Goal: Information Seeking & Learning: Check status

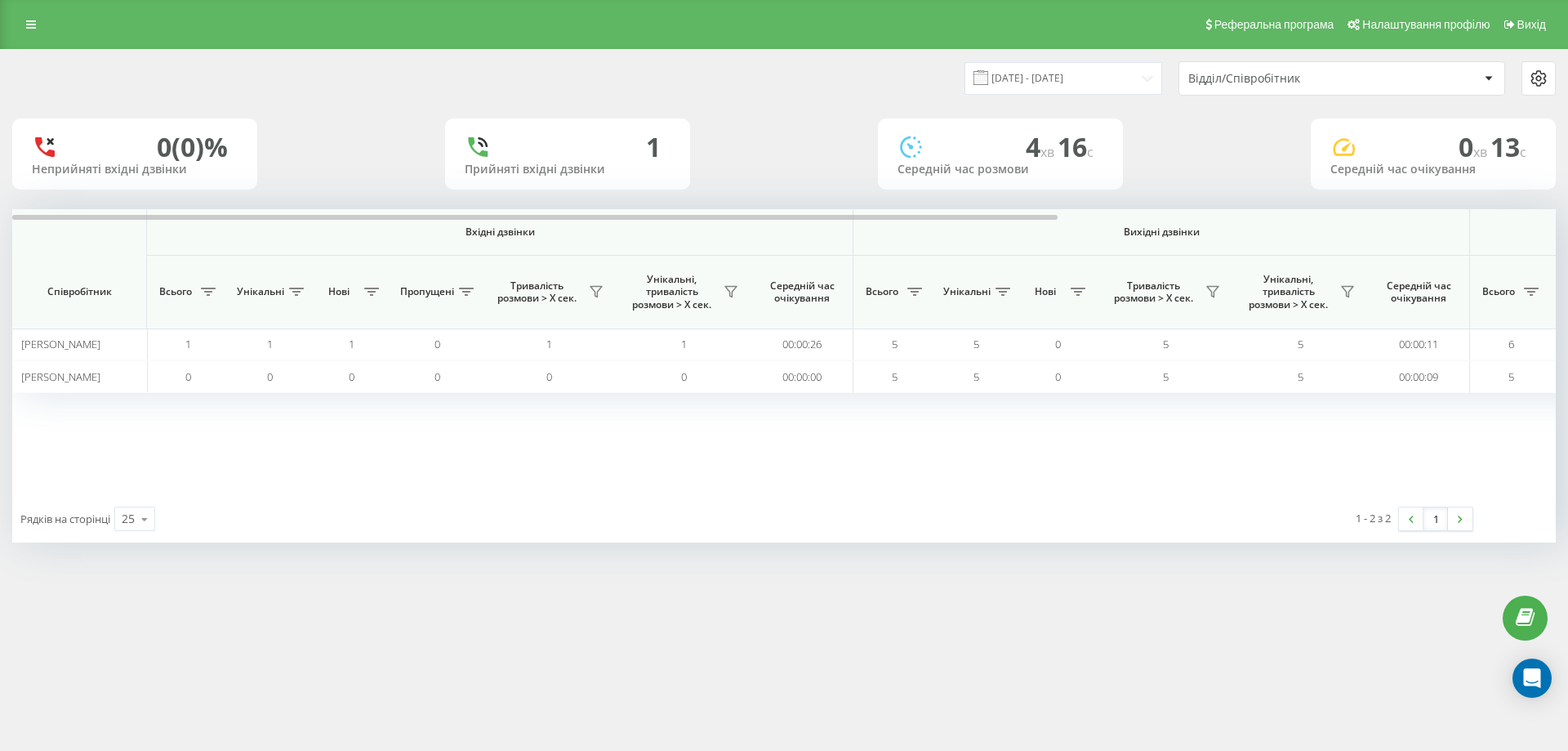
click at [1236, 78] on div "Відділ/Співробітник" at bounding box center [1285, 78] width 195 height 14
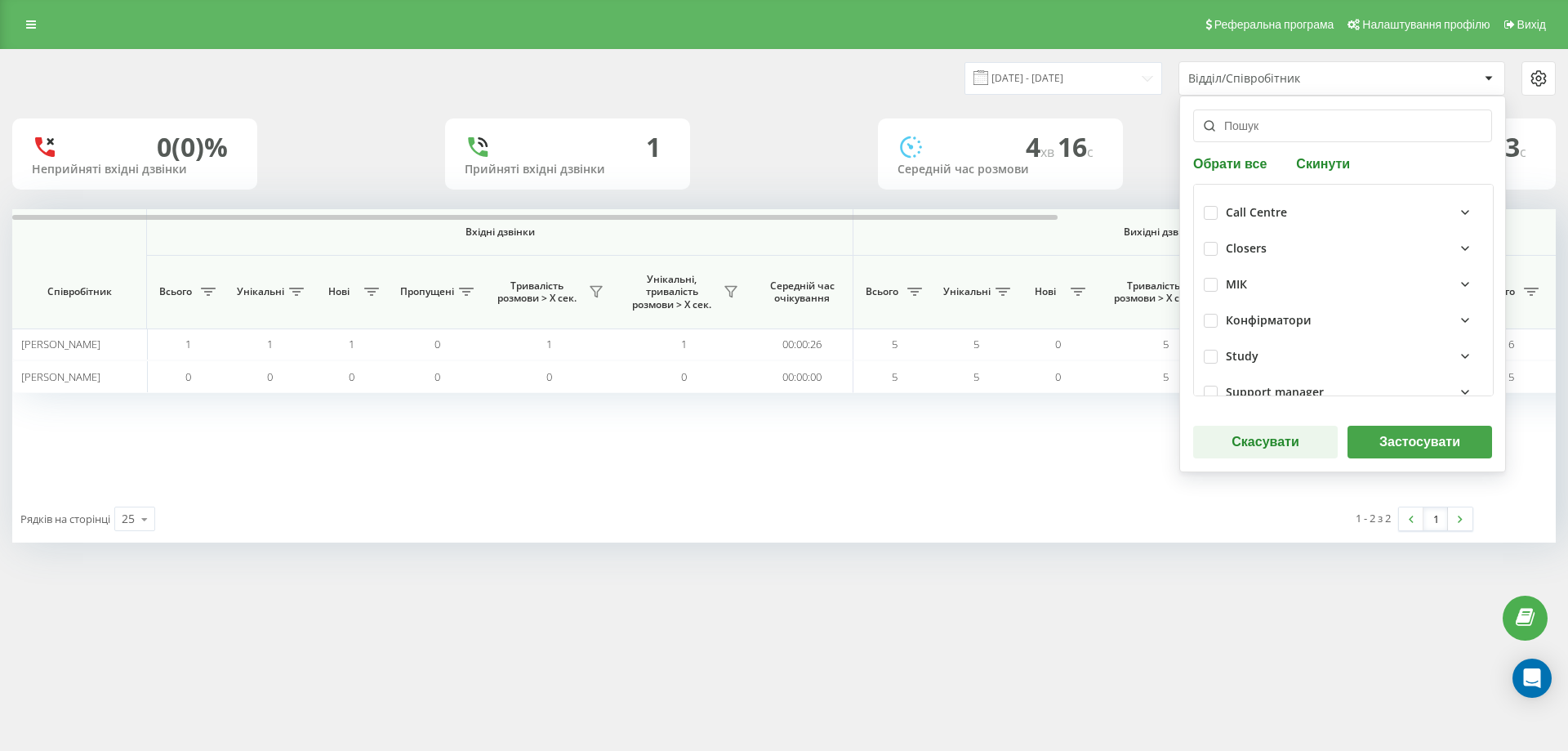
click at [1396, 438] on button "Застосувати" at bounding box center [1419, 442] width 145 height 33
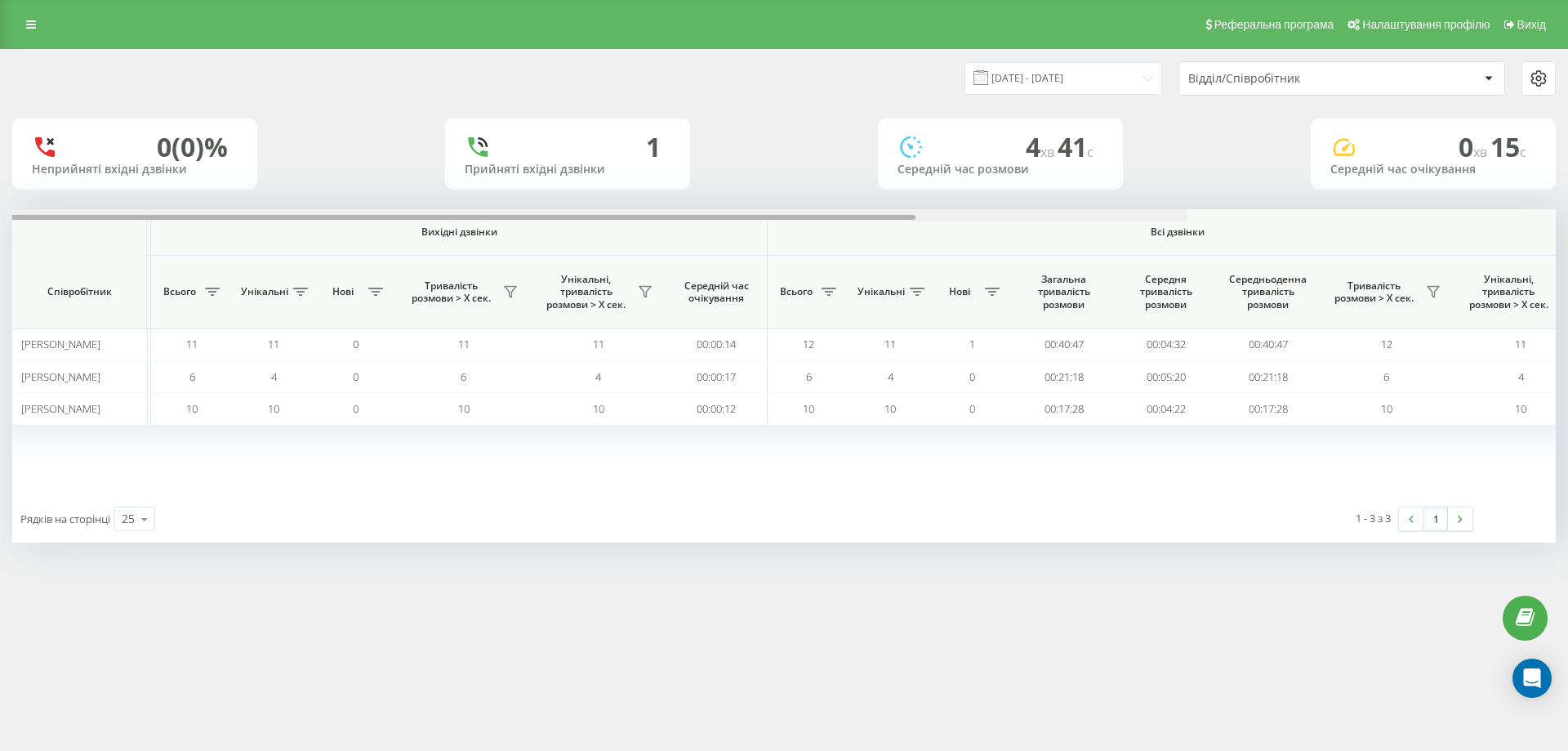
scroll to position [0, 735]
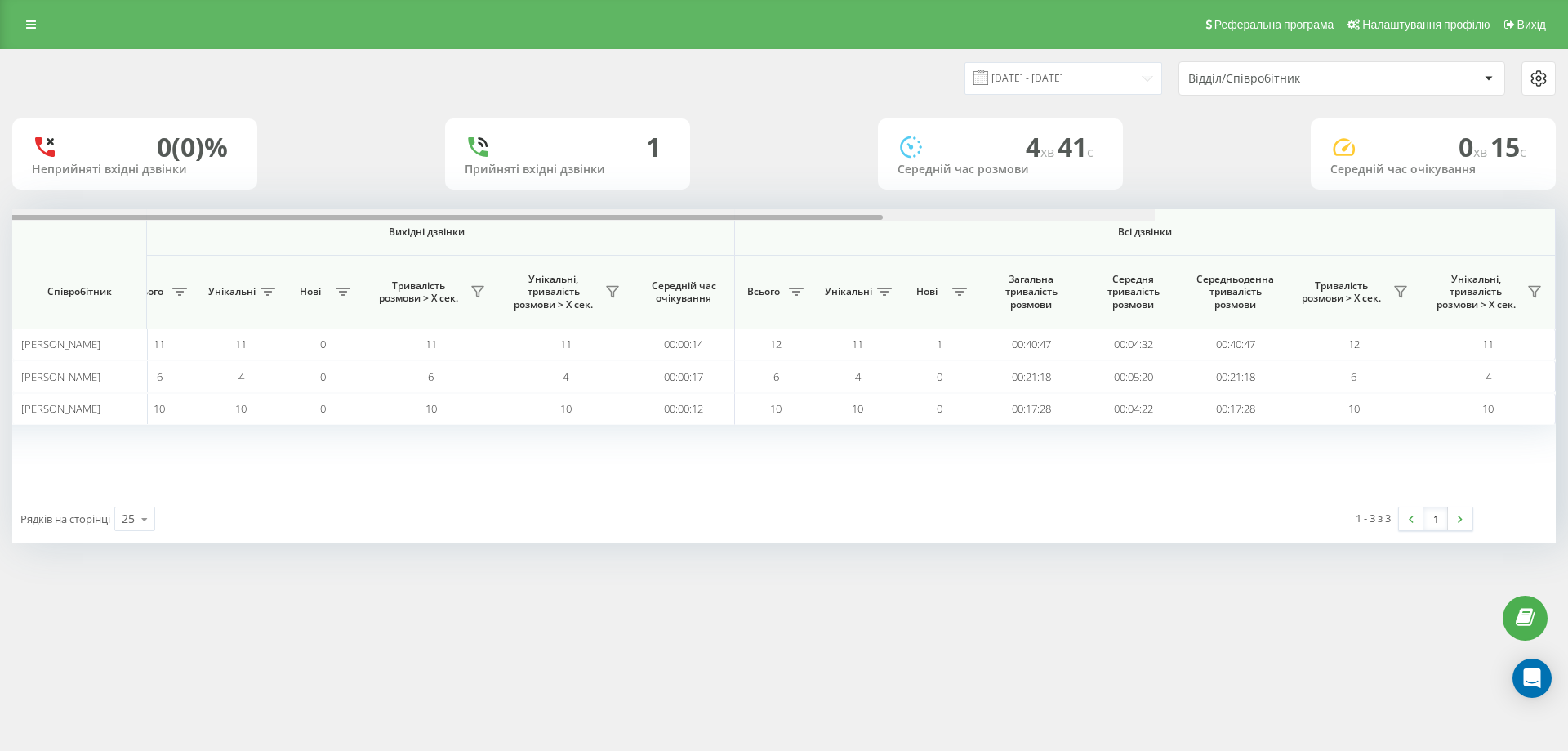
drag, startPoint x: 533, startPoint y: 216, endPoint x: 1241, endPoint y: 229, distance: 708.1
click at [1241, 229] on div "Вхідні дзвінки Вихідні дзвінки Всі дзвінки Співробітник Всього Унікальні Нові П…" at bounding box center [784, 352] width 1544 height 286
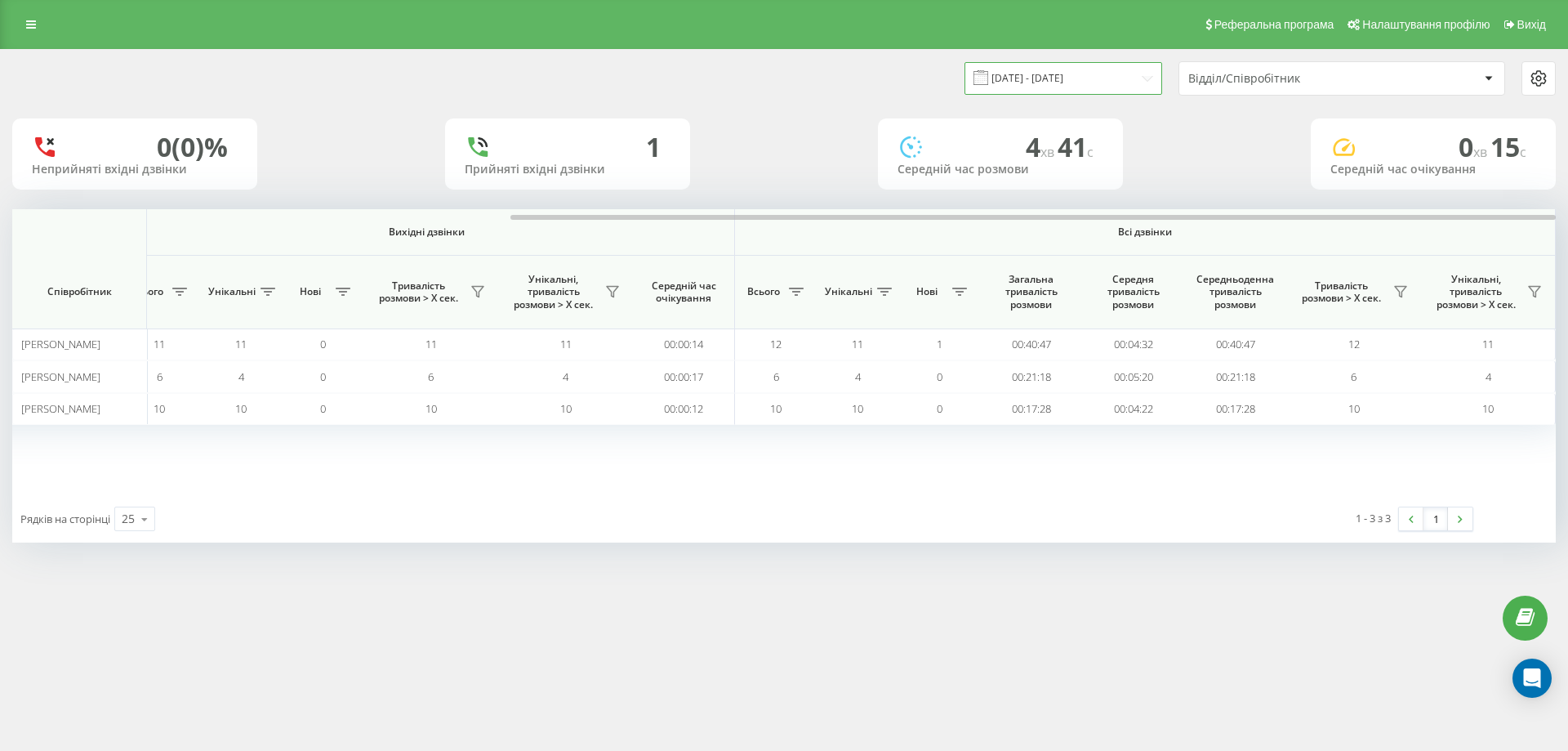
click at [1085, 75] on input "22.09.2025 - 22.09.2025" at bounding box center [1063, 78] width 198 height 32
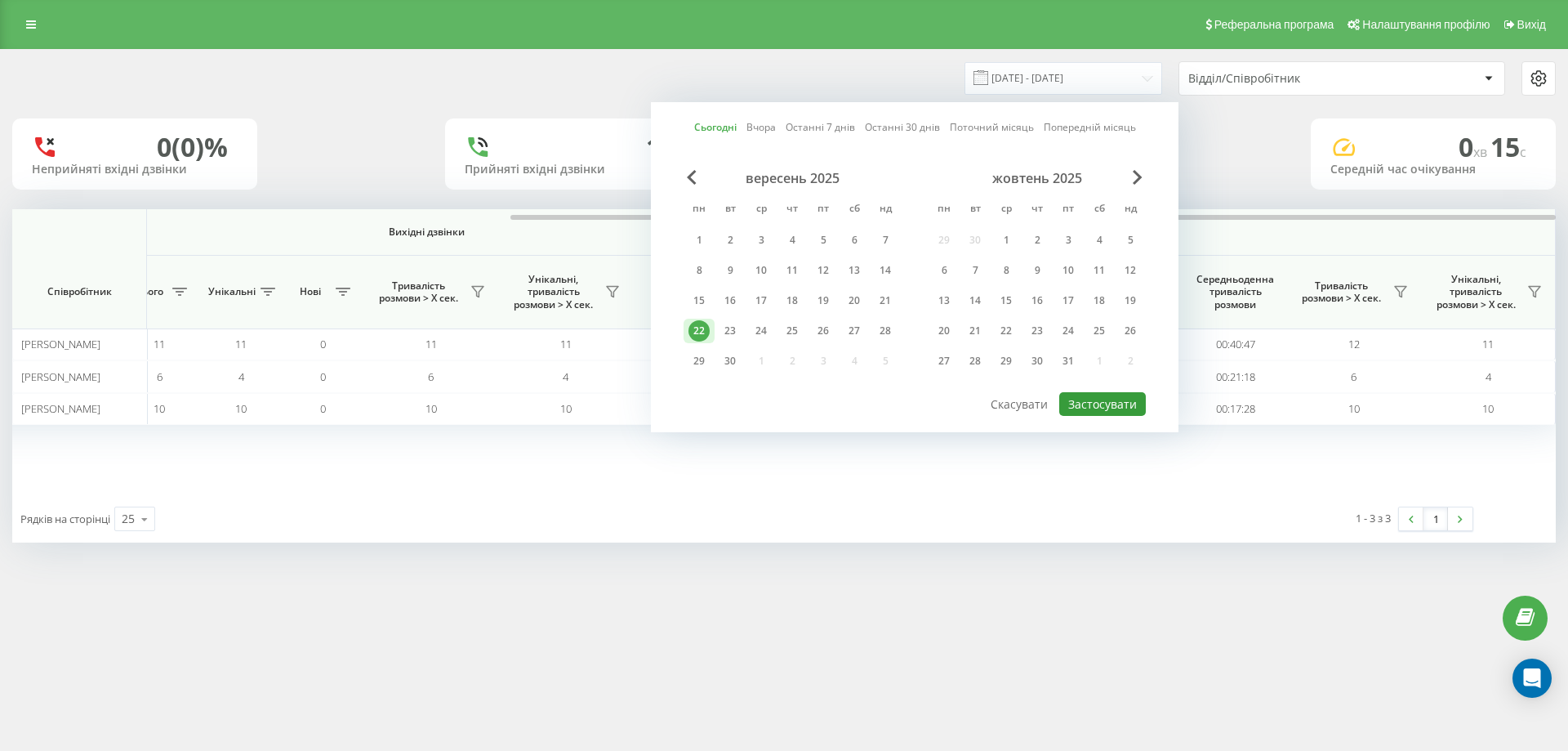
click at [1104, 405] on button "Застосувати" at bounding box center [1102, 404] width 87 height 24
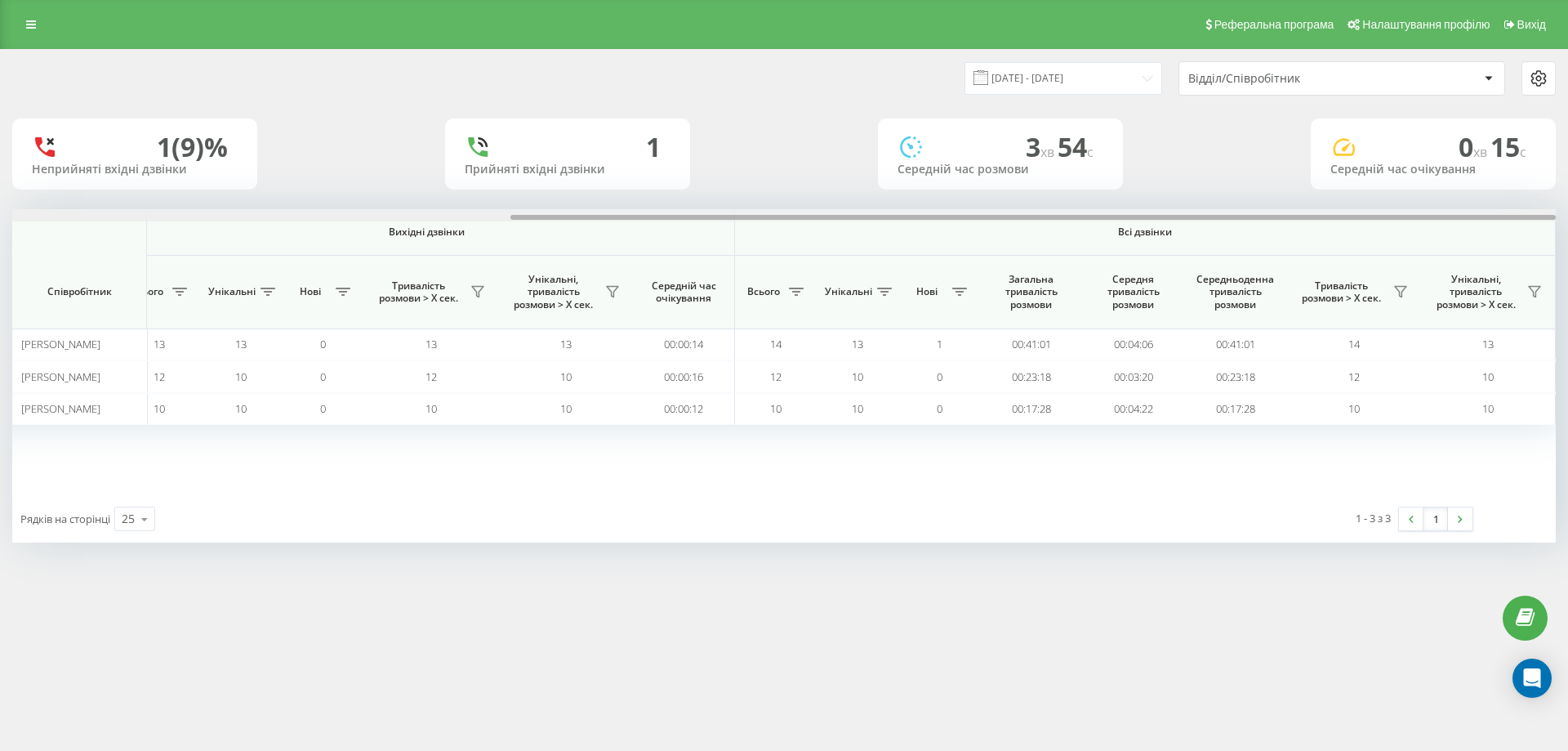
scroll to position [0, 0]
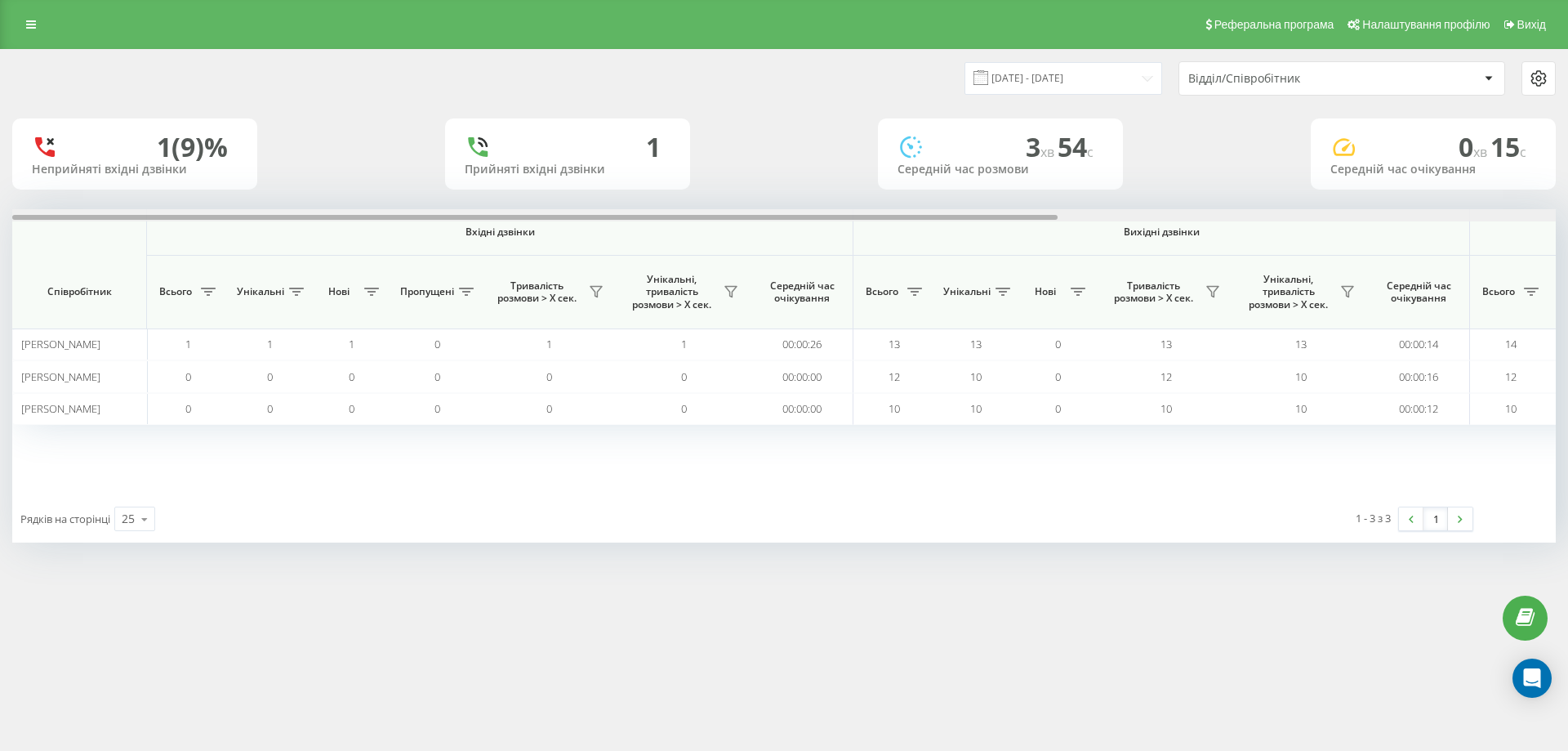
drag, startPoint x: 650, startPoint y: 219, endPoint x: 1029, endPoint y: 144, distance: 386.3
click at [496, 194] on div "22.09.2025 - 22.09.2025 Відділ/Співробітник 1 (9)% Неприйняті вхідні дзвінки 1 …" at bounding box center [784, 296] width 1544 height 493
click at [1070, 74] on input "[DATE] - [DATE]" at bounding box center [1063, 78] width 198 height 32
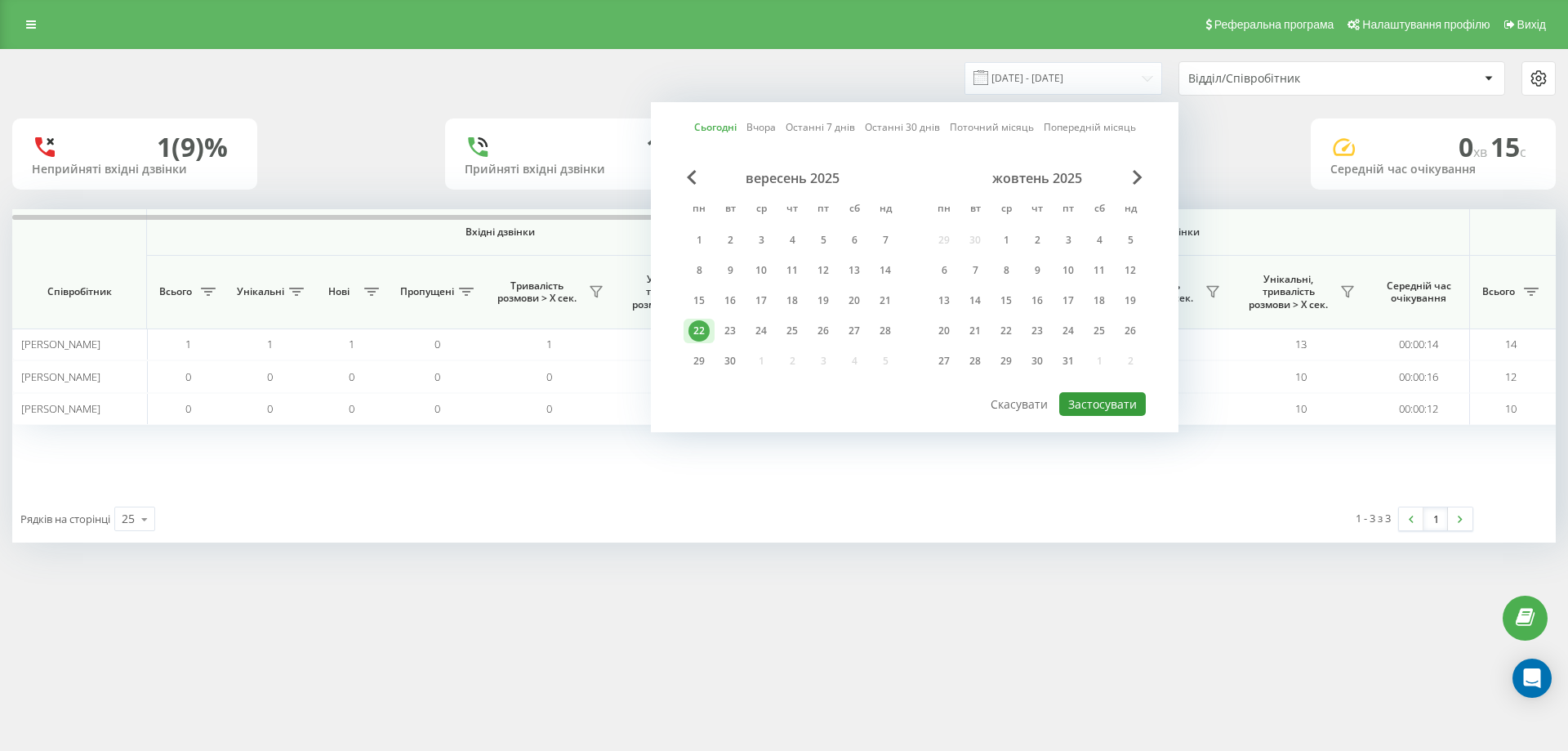
click at [1114, 413] on button "Застосувати" at bounding box center [1102, 404] width 87 height 24
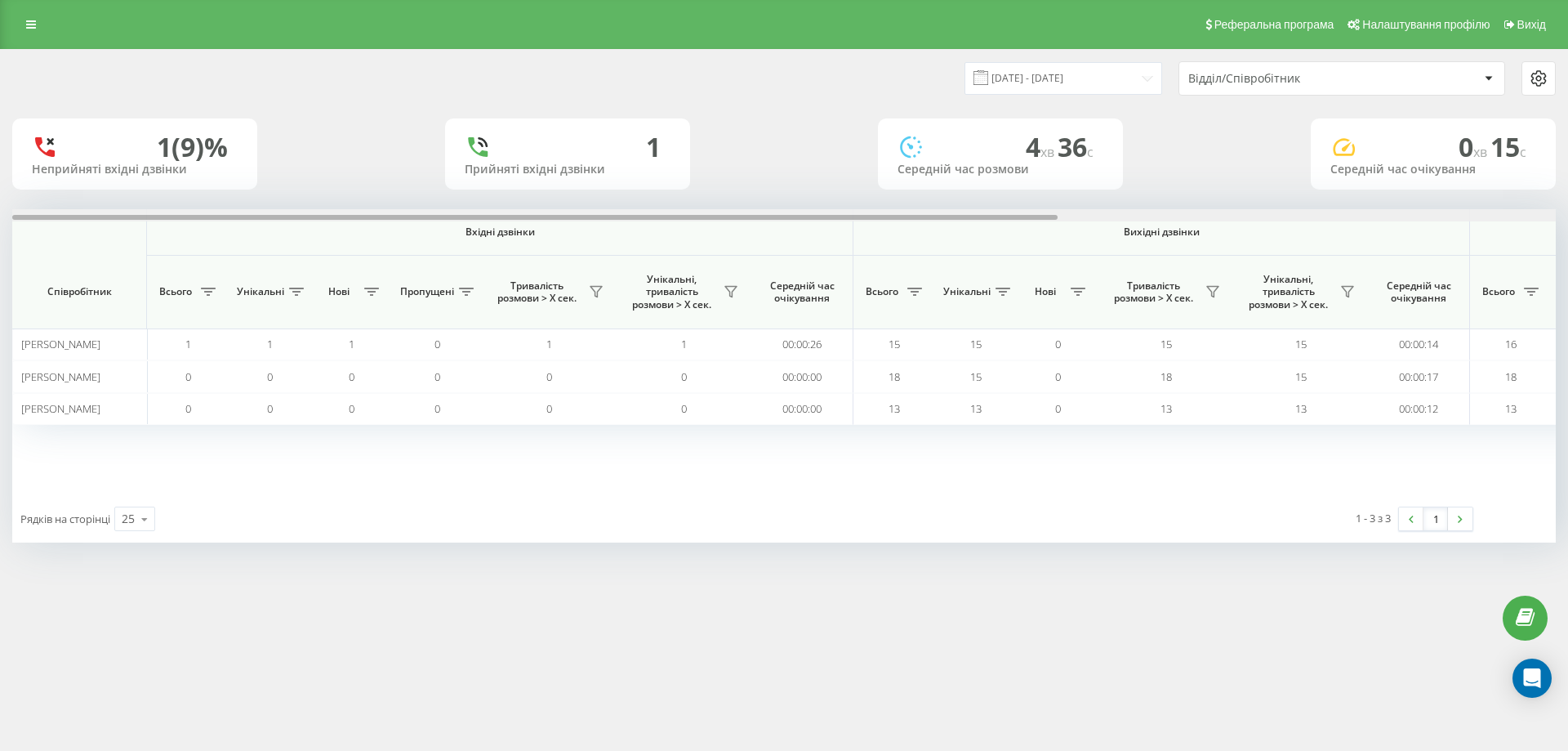
drag, startPoint x: 452, startPoint y: 219, endPoint x: 294, endPoint y: 630, distance: 440.3
click at [313, 227] on div "Вхідні дзвінки Вихідні дзвінки Всі дзвінки Співробітник Всього Унікальні Нові П…" at bounding box center [784, 352] width 1544 height 286
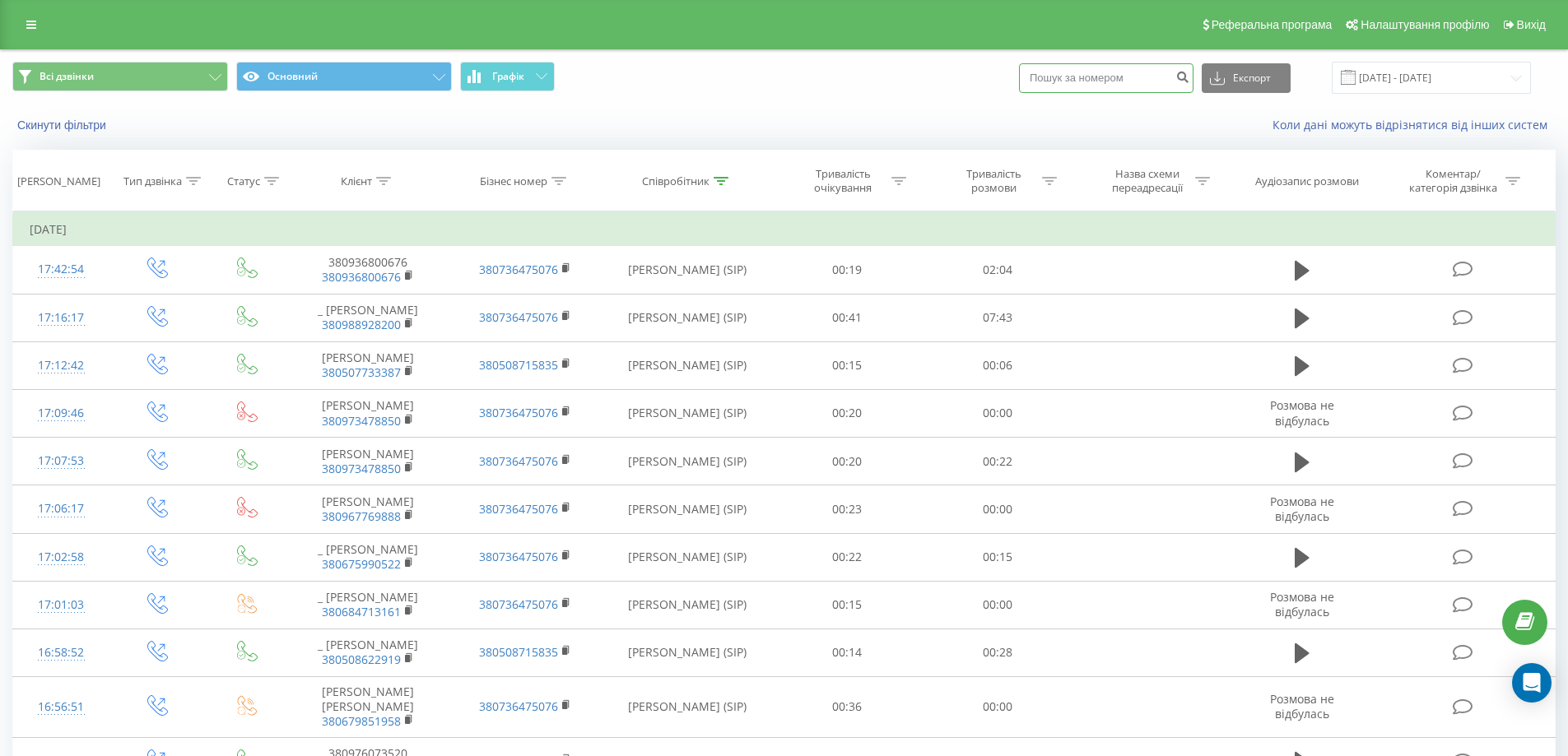
click at [1086, 81] on input at bounding box center [1106, 78] width 174 height 30
paste input "380969920986"
type input "380969920986"
click at [1190, 80] on button "submit" at bounding box center [1182, 78] width 22 height 30
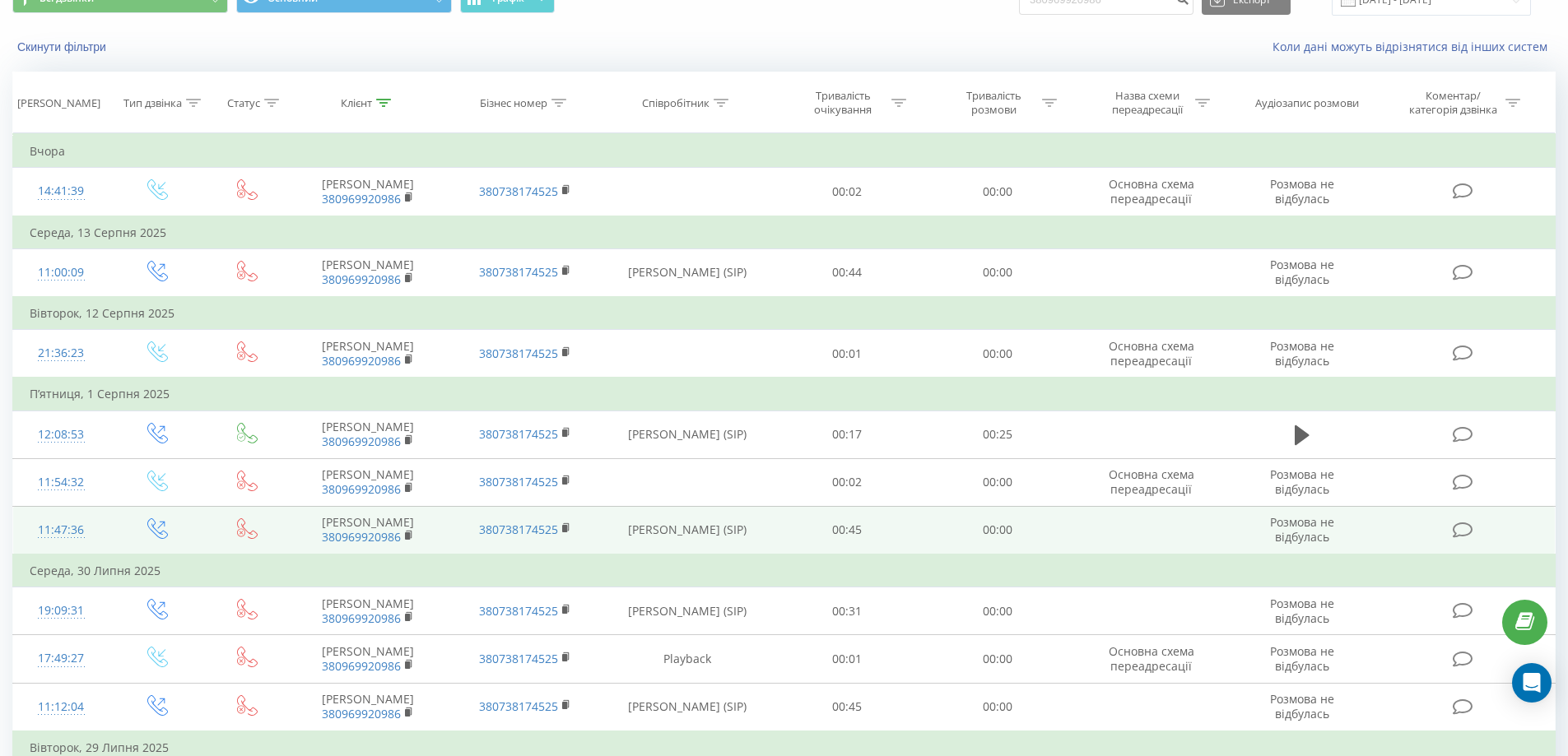
scroll to position [165, 0]
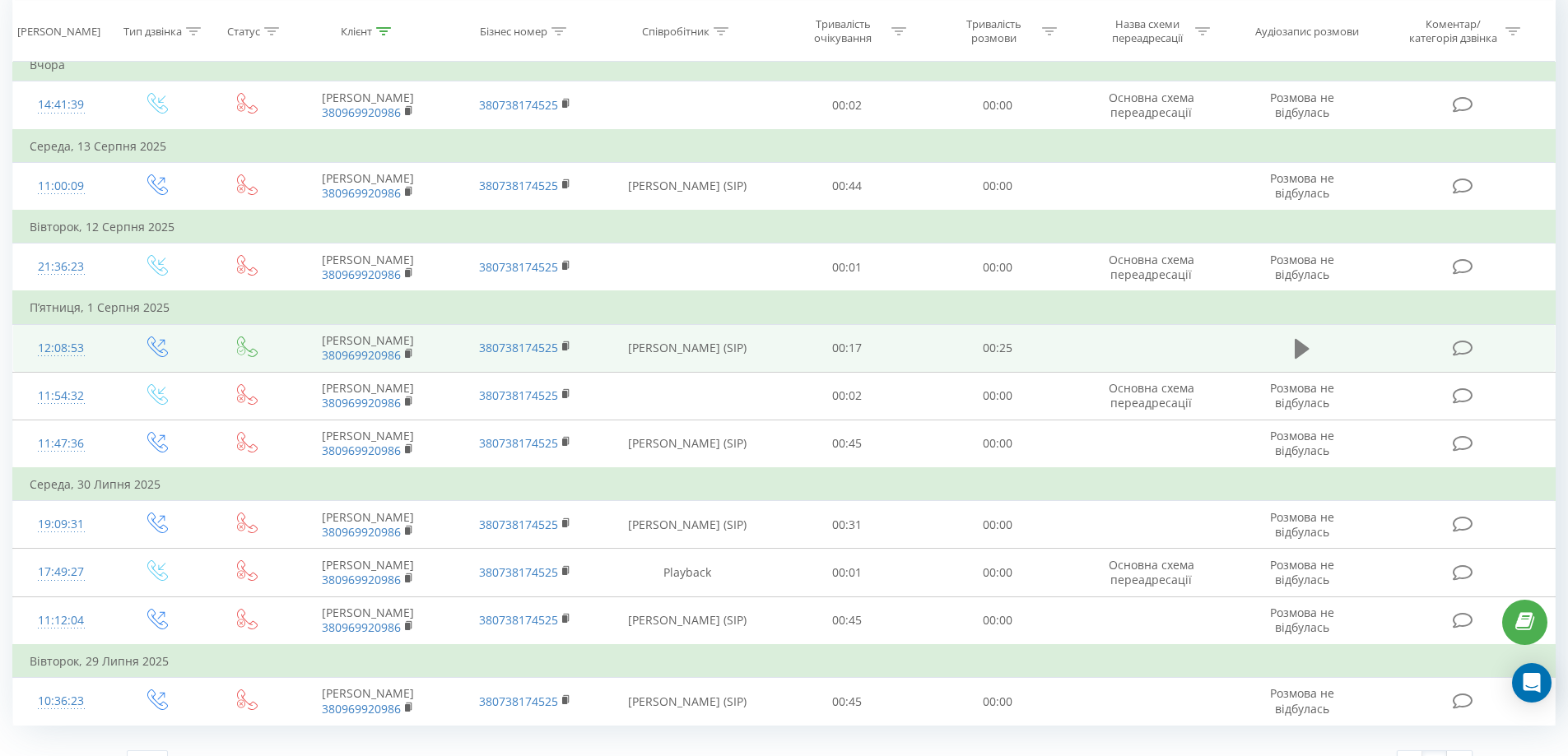
click at [1305, 342] on icon at bounding box center [1302, 349] width 15 height 23
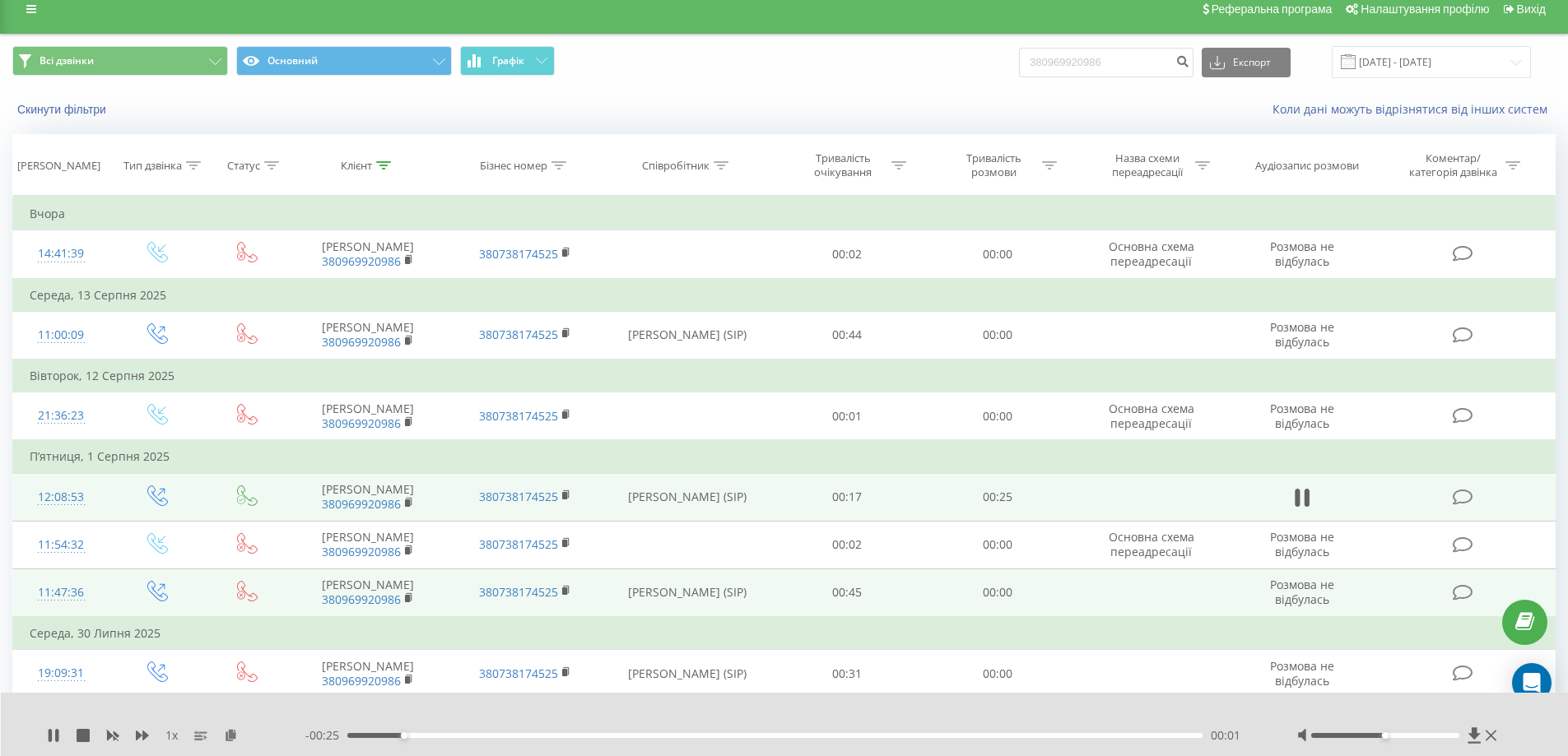
scroll to position [0, 0]
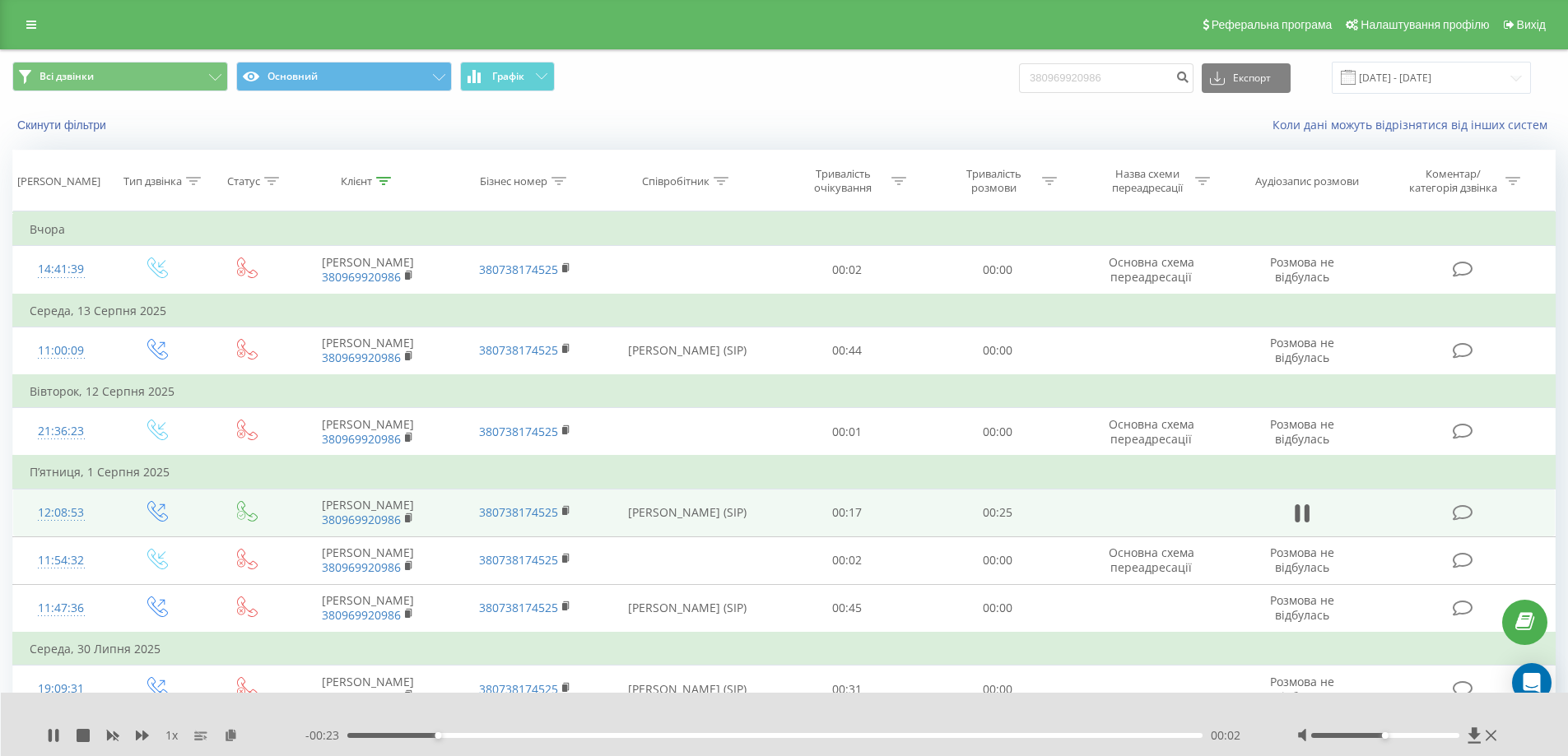
click at [518, 735] on div "00:02" at bounding box center [775, 735] width 856 height 5
click at [594, 735] on div "00:07" at bounding box center [775, 735] width 856 height 5
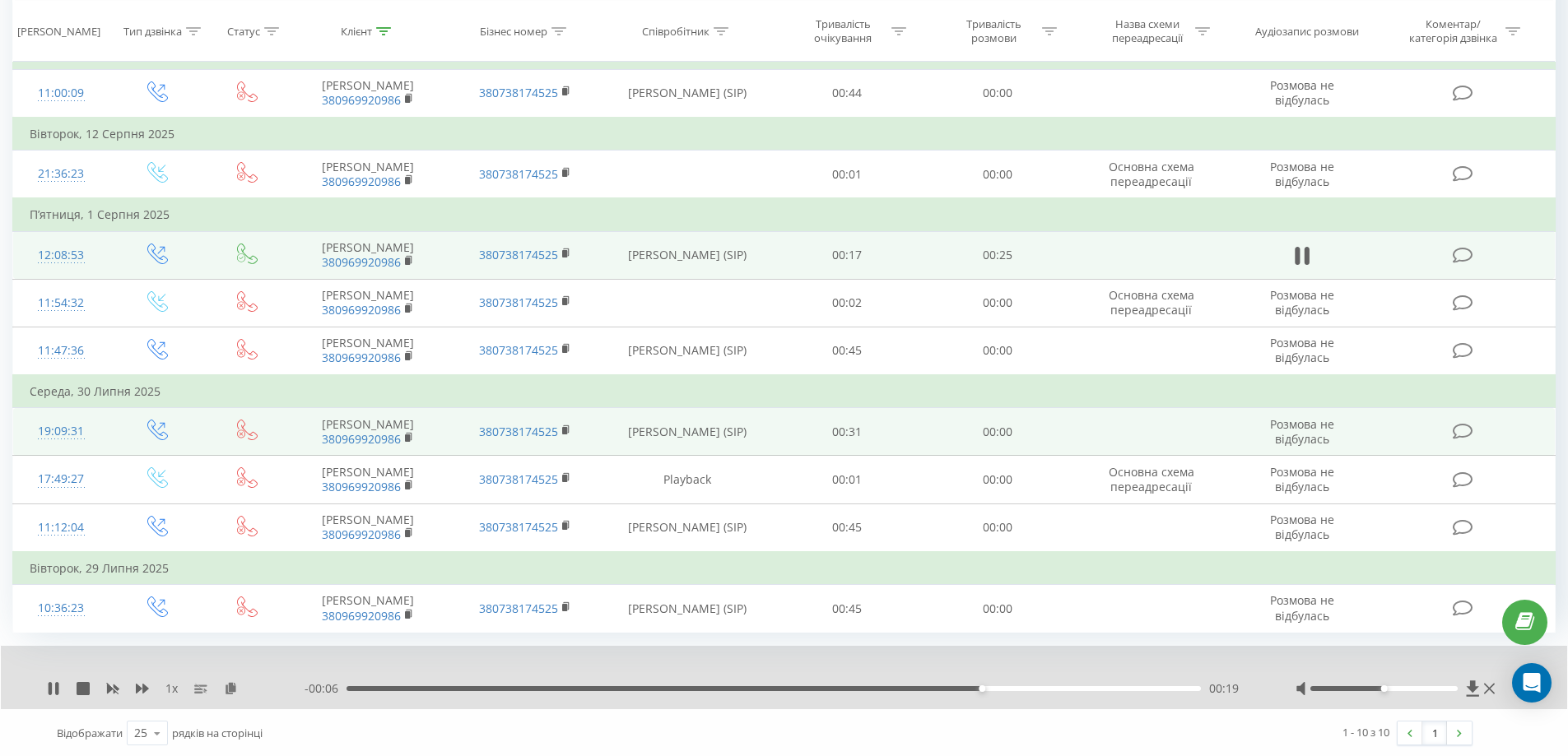
scroll to position [259, 0]
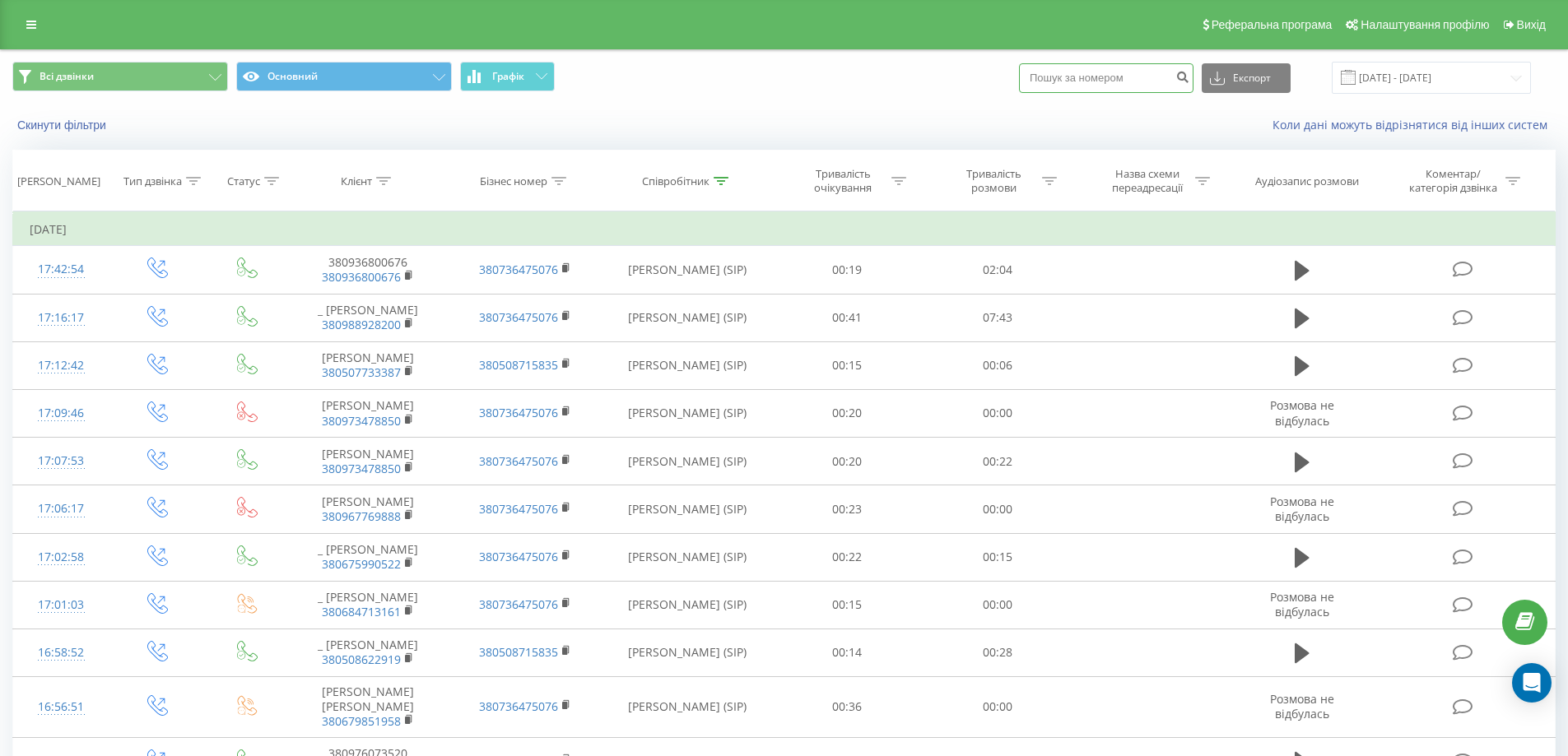
click at [1117, 81] on input at bounding box center [1106, 78] width 174 height 30
paste input "48889063144"
type input "48889063144"
click at [1189, 72] on icon "submit" at bounding box center [1182, 75] width 14 height 10
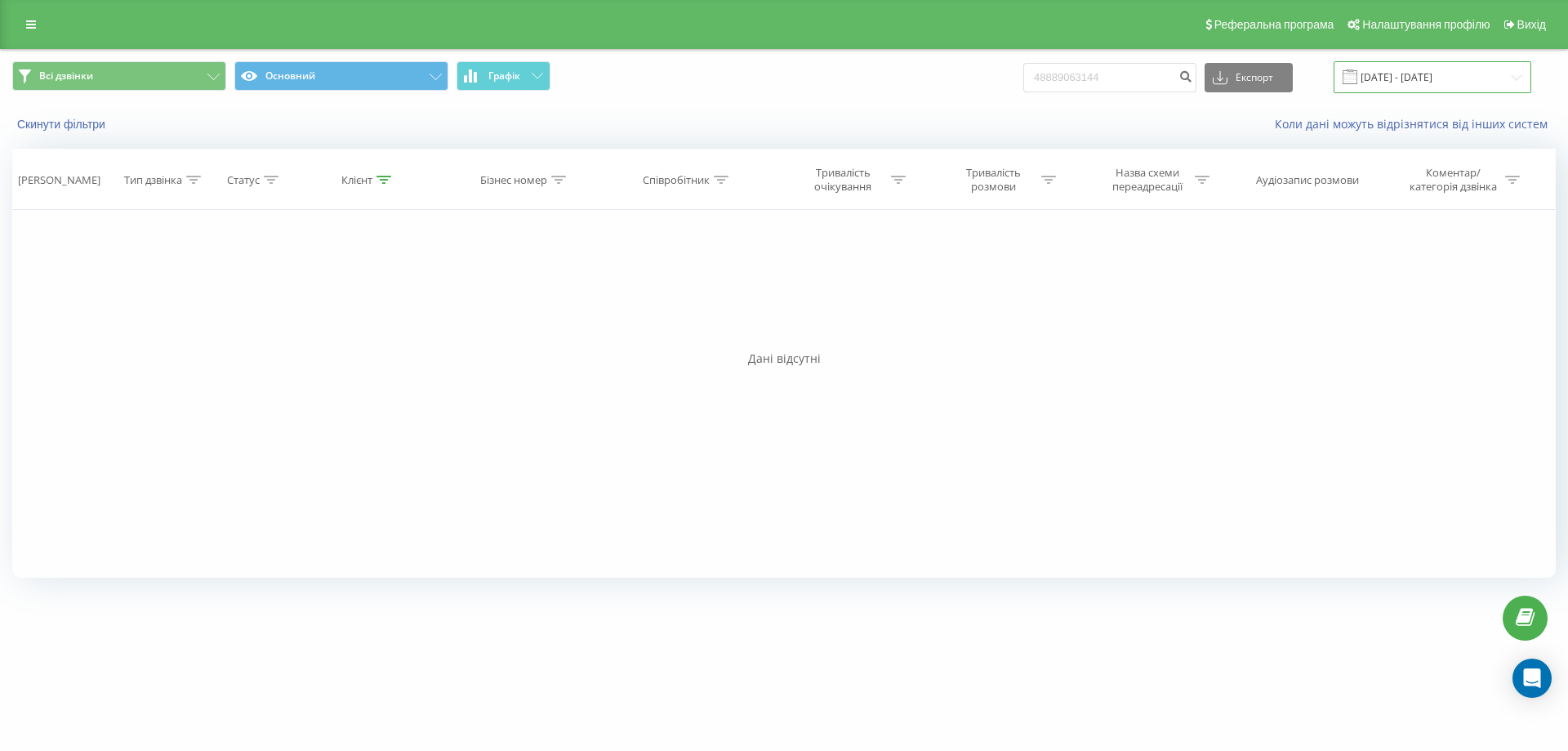
click at [1405, 85] on input "[DATE] - [DATE]" at bounding box center [1432, 77] width 198 height 32
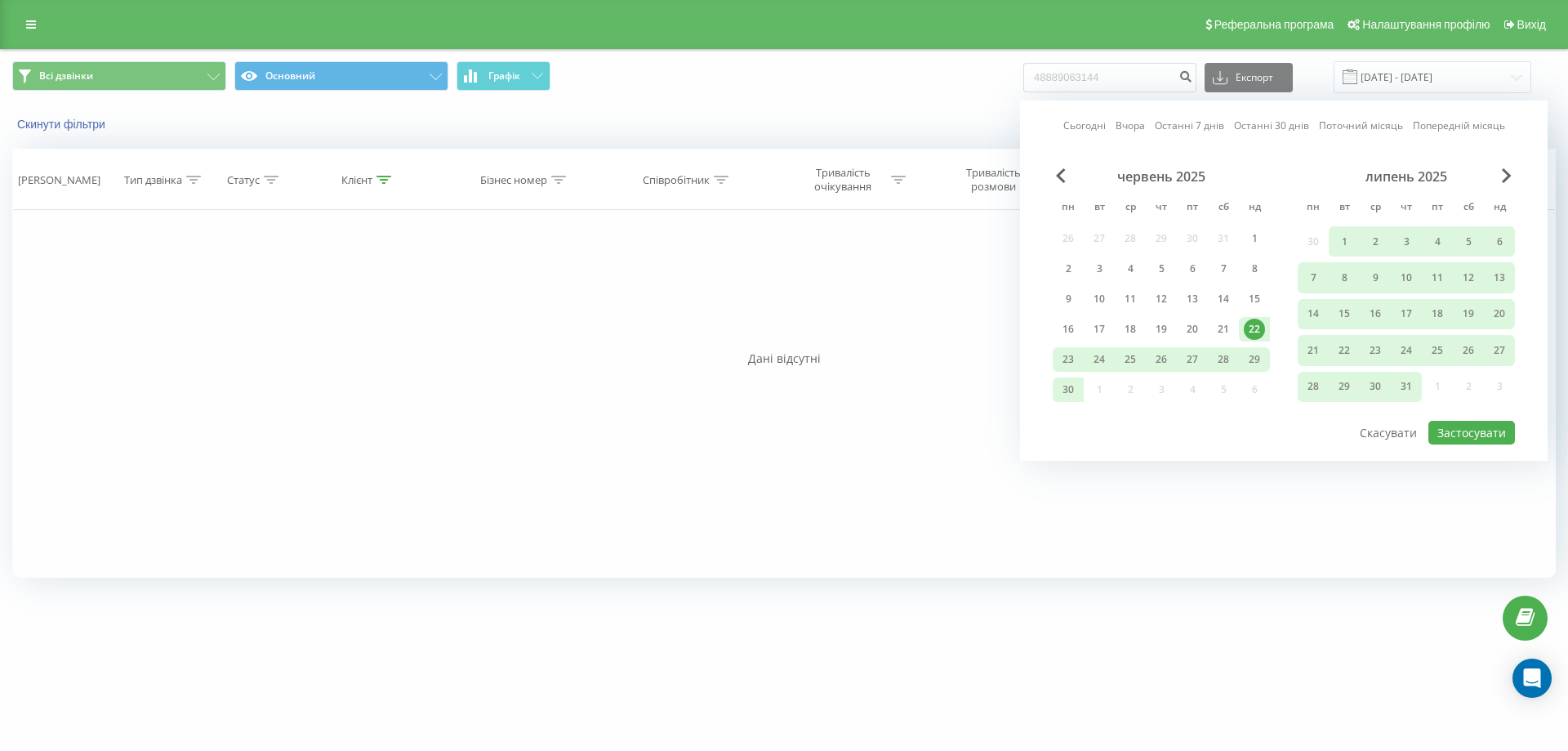
click at [1089, 122] on link "Сьогодні" at bounding box center [1085, 125] width 42 height 16
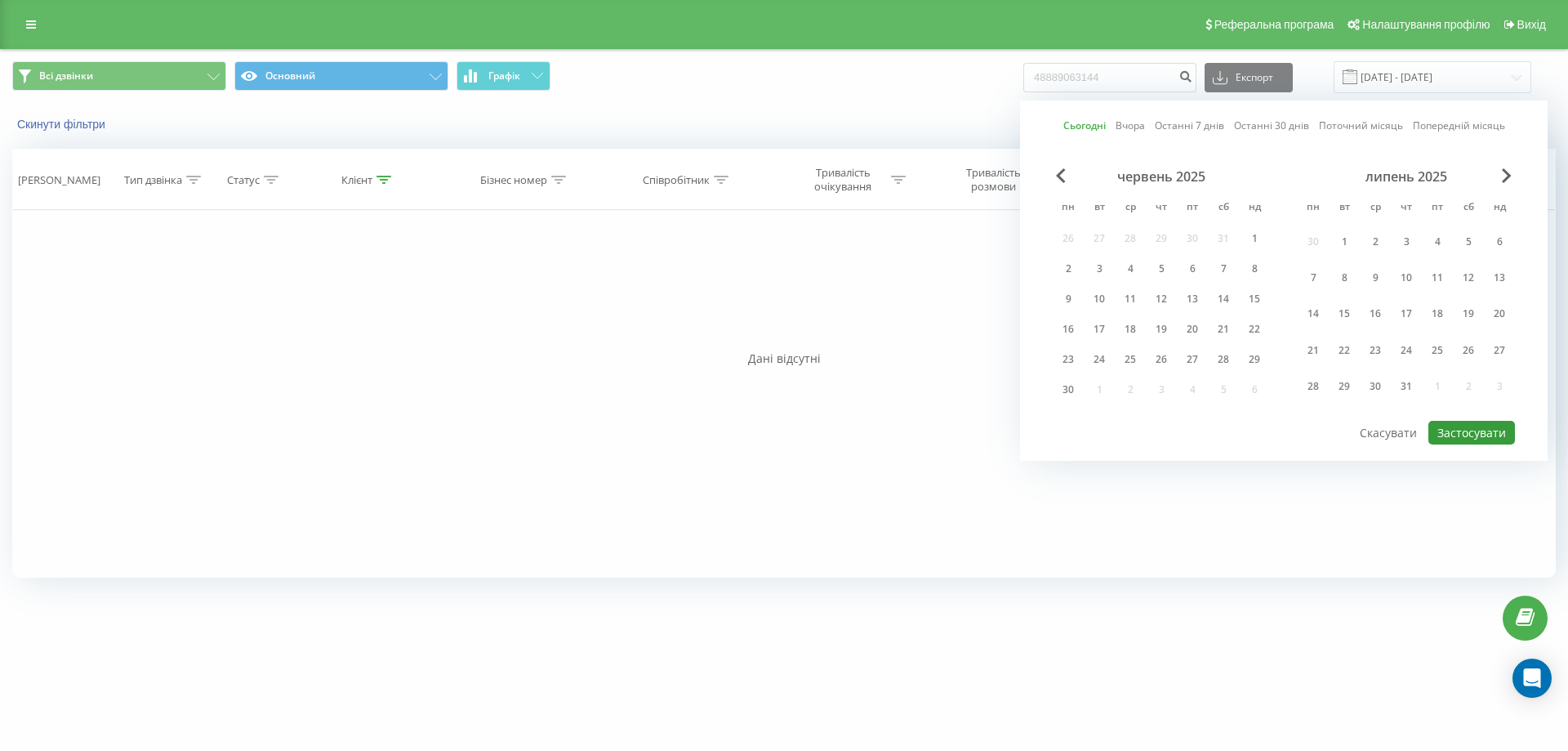
click at [1459, 433] on button "Застосувати" at bounding box center [1472, 432] width 87 height 24
type input "[DATE] - [DATE]"
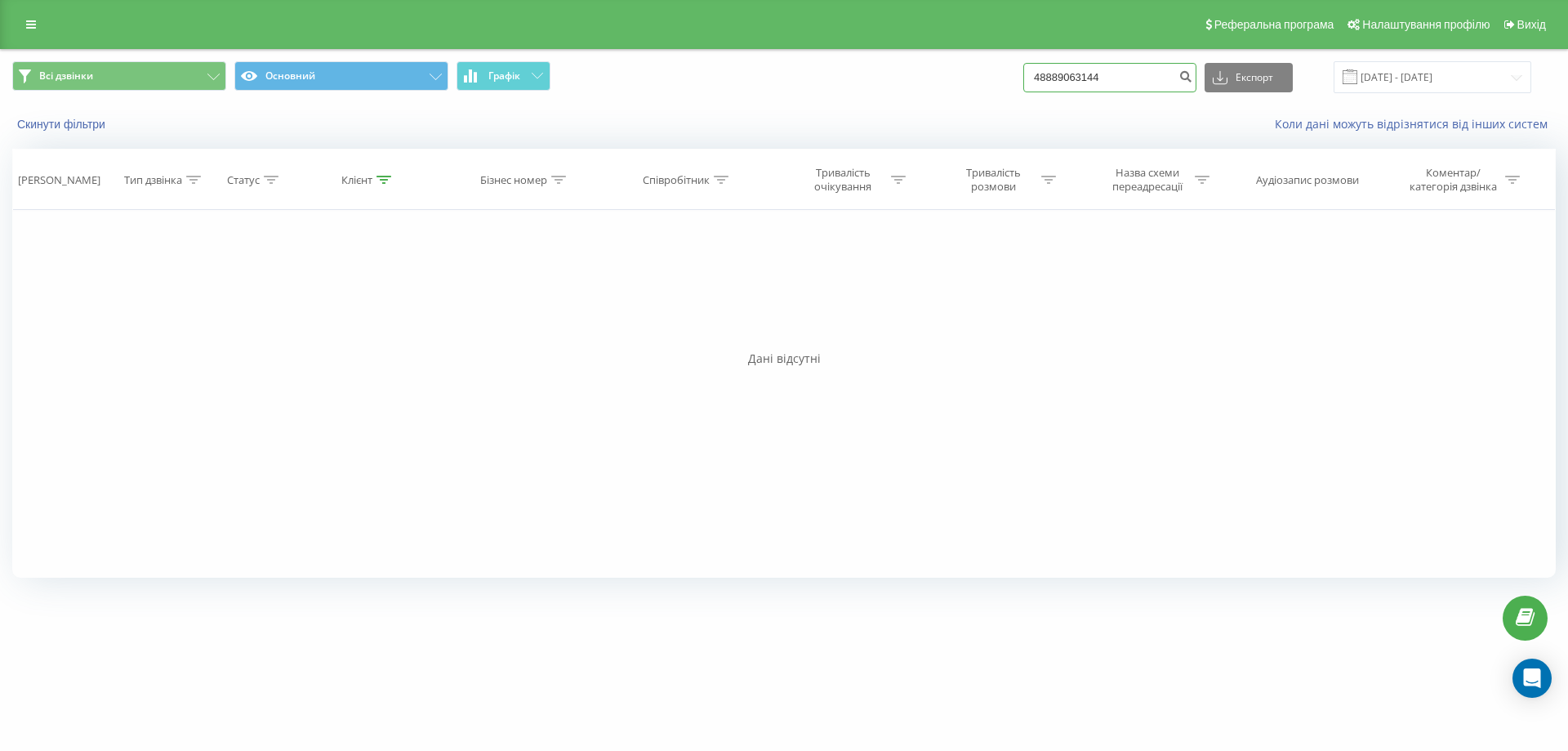
click at [1131, 85] on input "48889063144" at bounding box center [1110, 78] width 173 height 29
click at [1129, 85] on input "48889063144" at bounding box center [1110, 78] width 173 height 29
click at [1412, 89] on input "[DATE] - [DATE]" at bounding box center [1432, 77] width 198 height 32
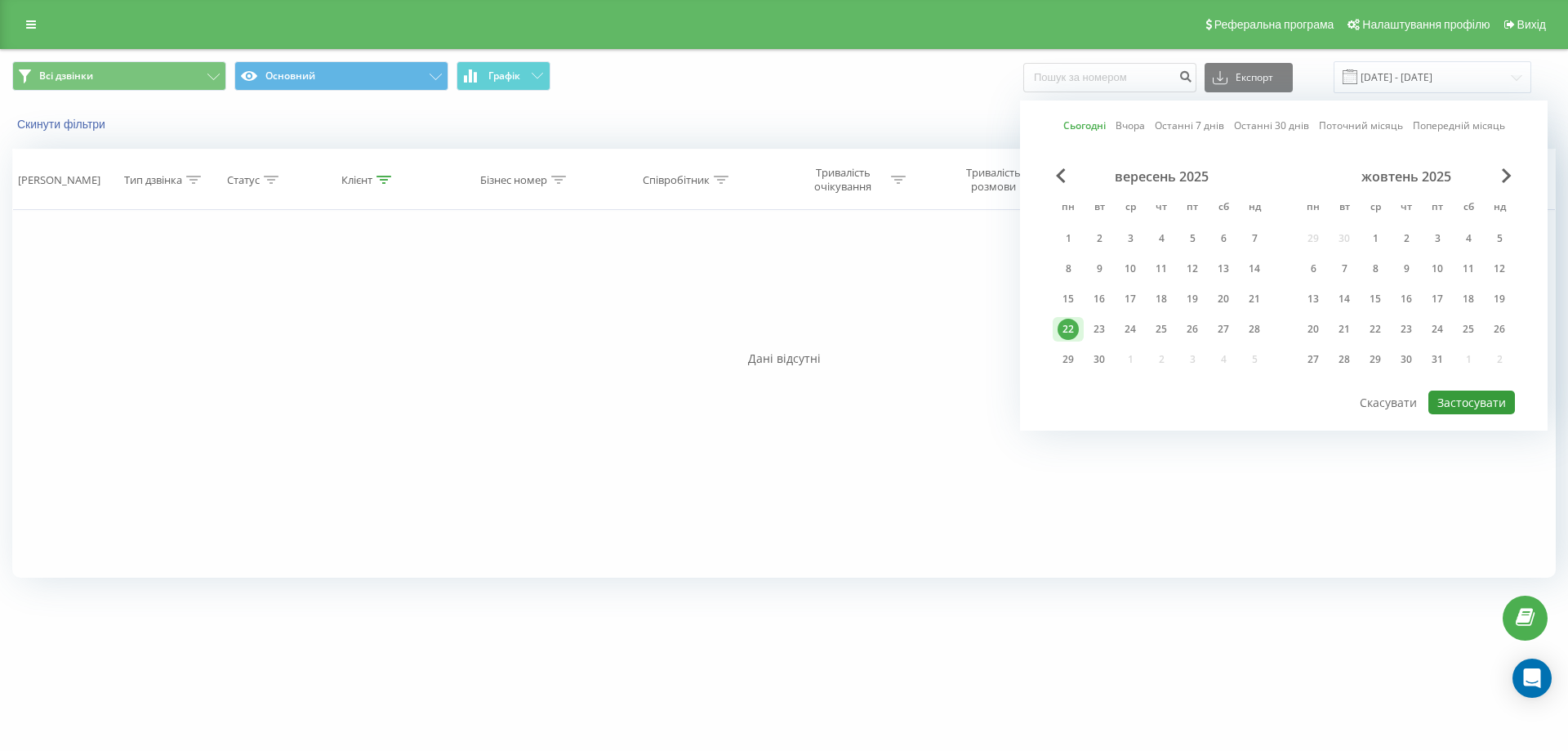
click at [1445, 400] on button "Застосувати" at bounding box center [1472, 402] width 87 height 24
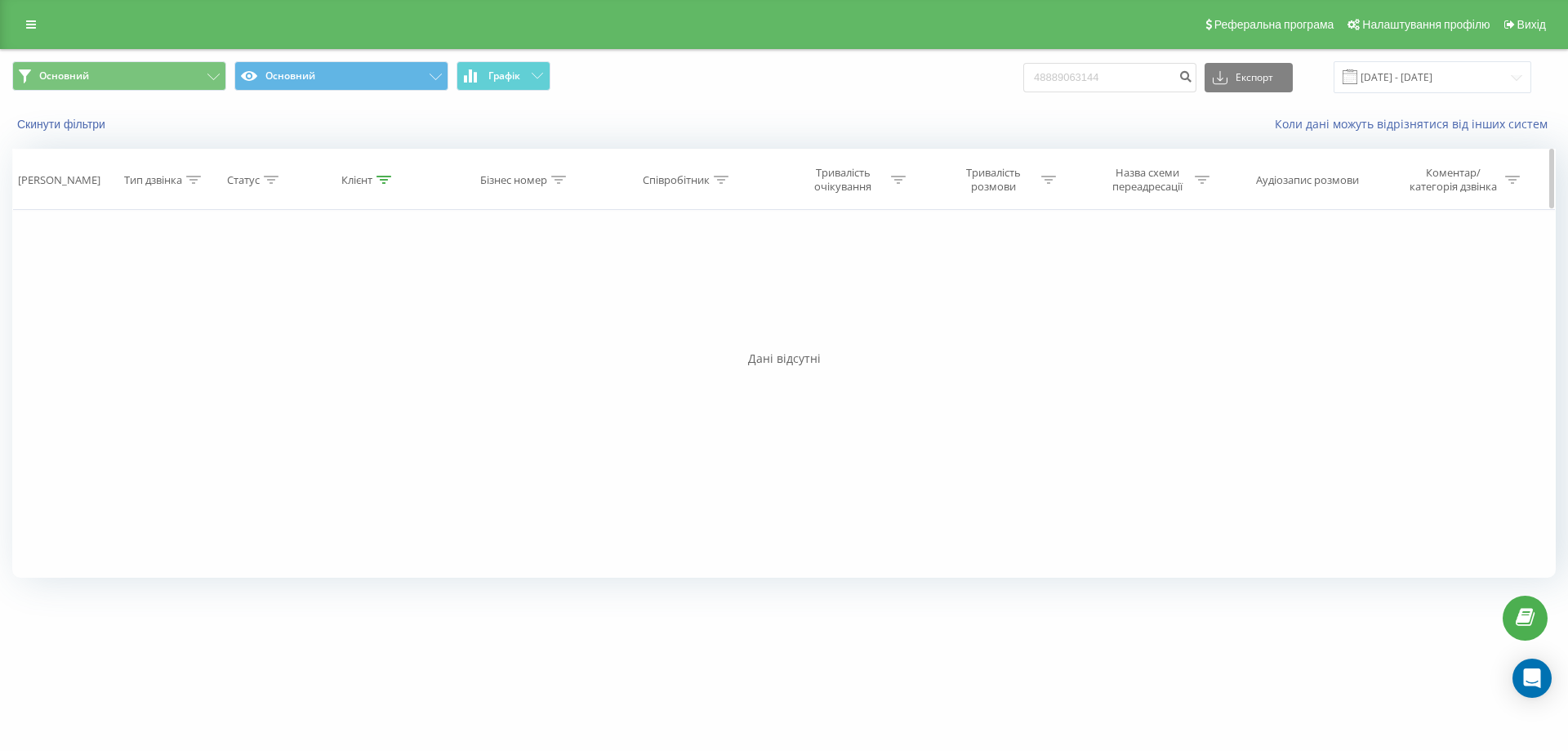
click at [388, 176] on icon at bounding box center [384, 180] width 15 height 8
drag, startPoint x: 390, startPoint y: 297, endPoint x: 193, endPoint y: 280, distance: 197.7
click at [188, 282] on div "Фільтрувати за умовою Дорівнює Введіть значення Скасувати OK Фільтрувати за умо…" at bounding box center [784, 394] width 1544 height 368
click at [327, 332] on button "Скасувати" at bounding box center [331, 329] width 69 height 20
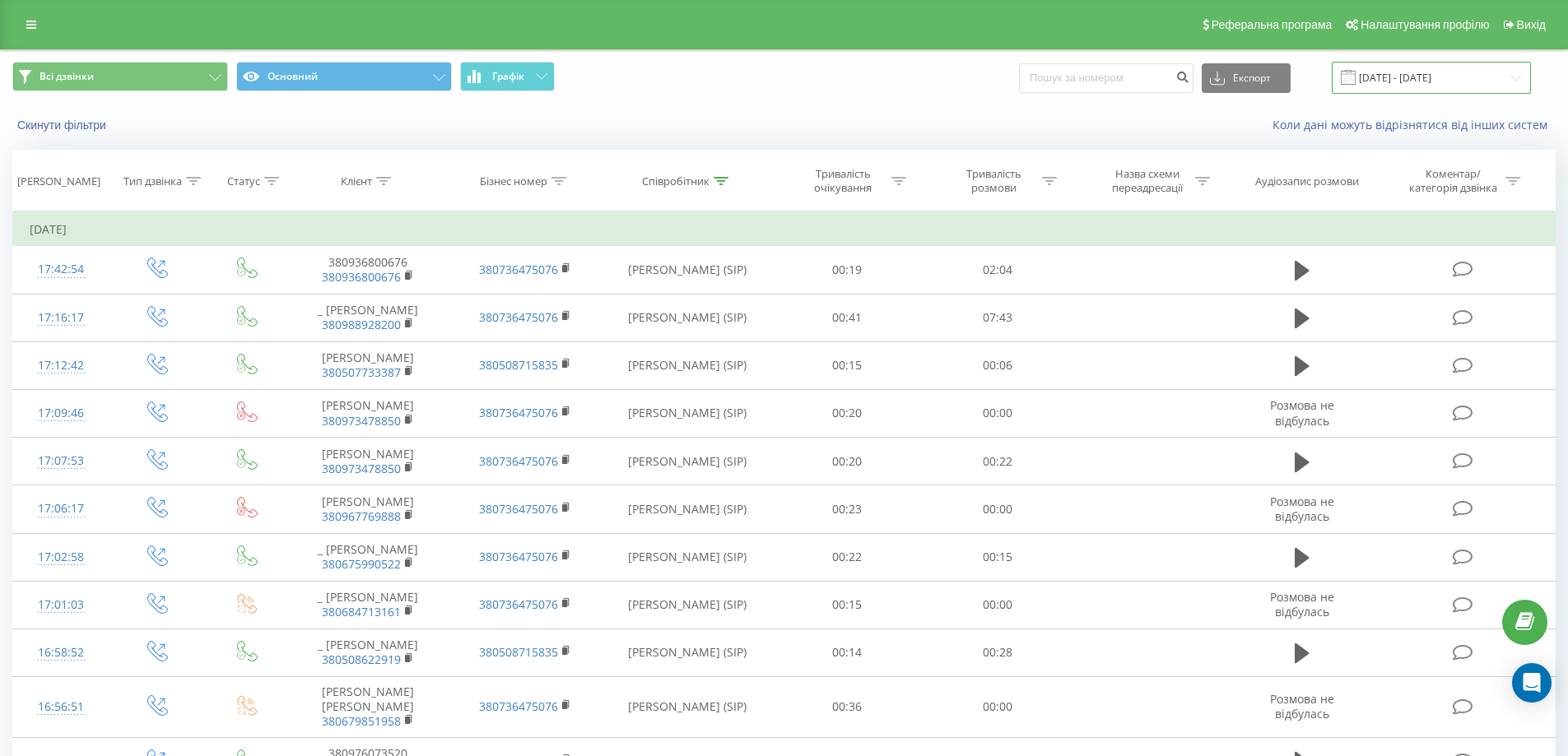
click at [1404, 82] on input "[DATE] - [DATE]" at bounding box center [1431, 77] width 199 height 32
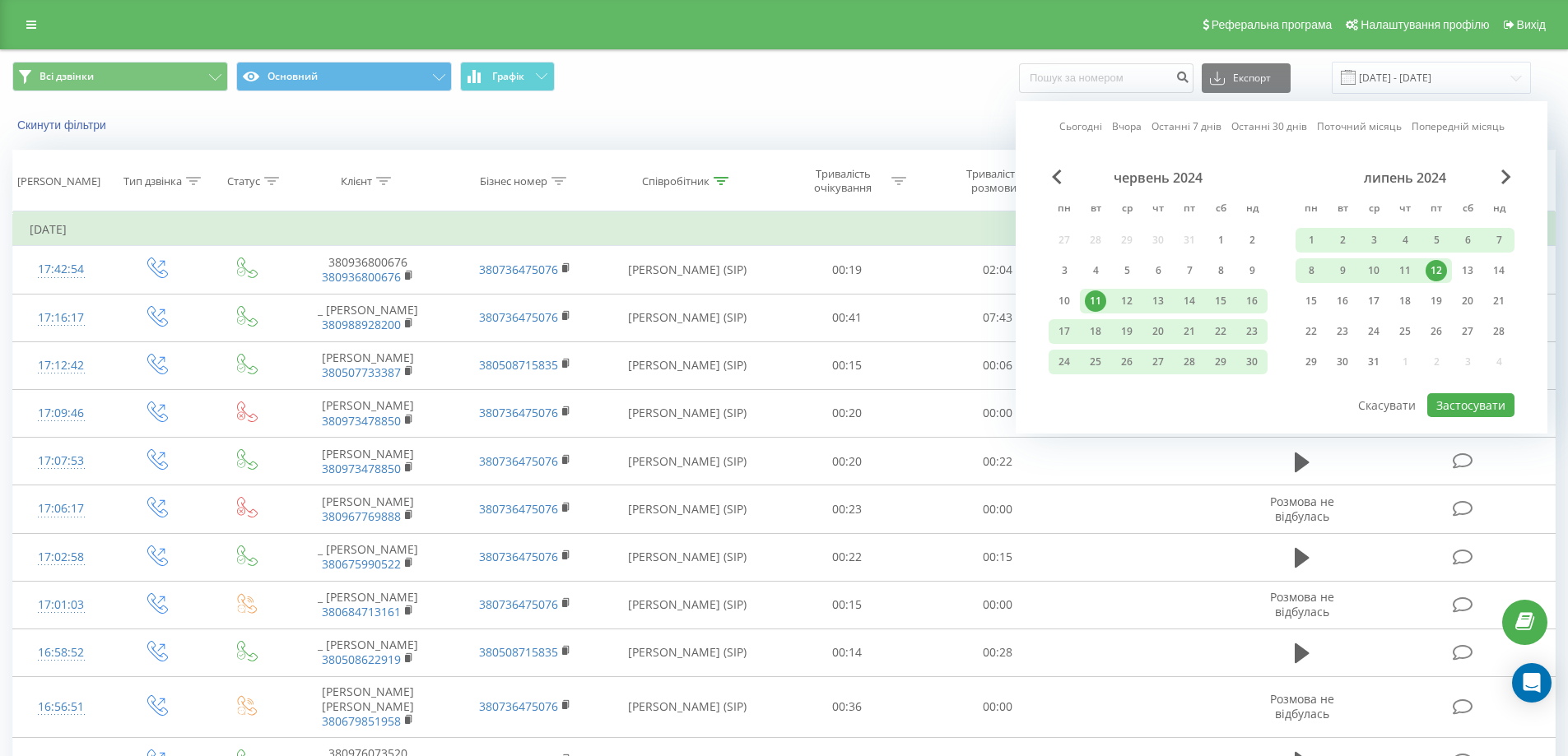
click at [1077, 122] on link "Сьогодні" at bounding box center [1081, 126] width 43 height 16
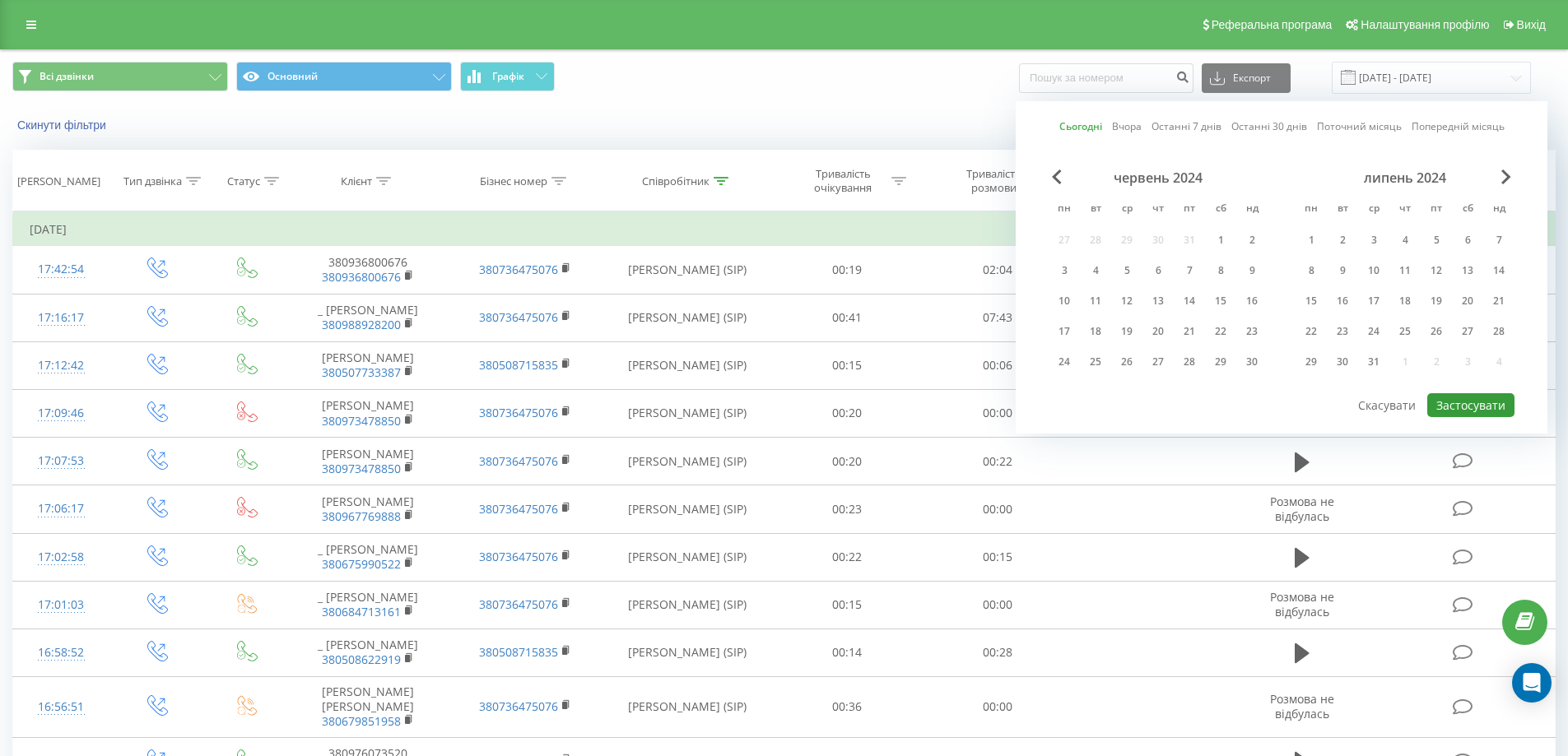
click at [1467, 405] on button "Застосувати" at bounding box center [1471, 405] width 87 height 24
type input "[DATE] - [DATE]"
